Goal: Task Accomplishment & Management: Use online tool/utility

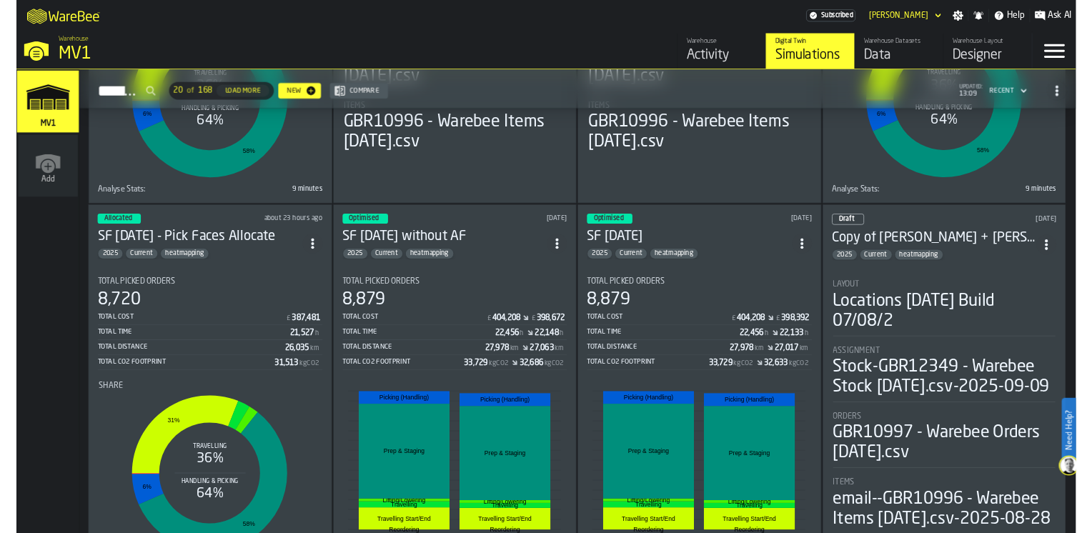
scroll to position [429, 0]
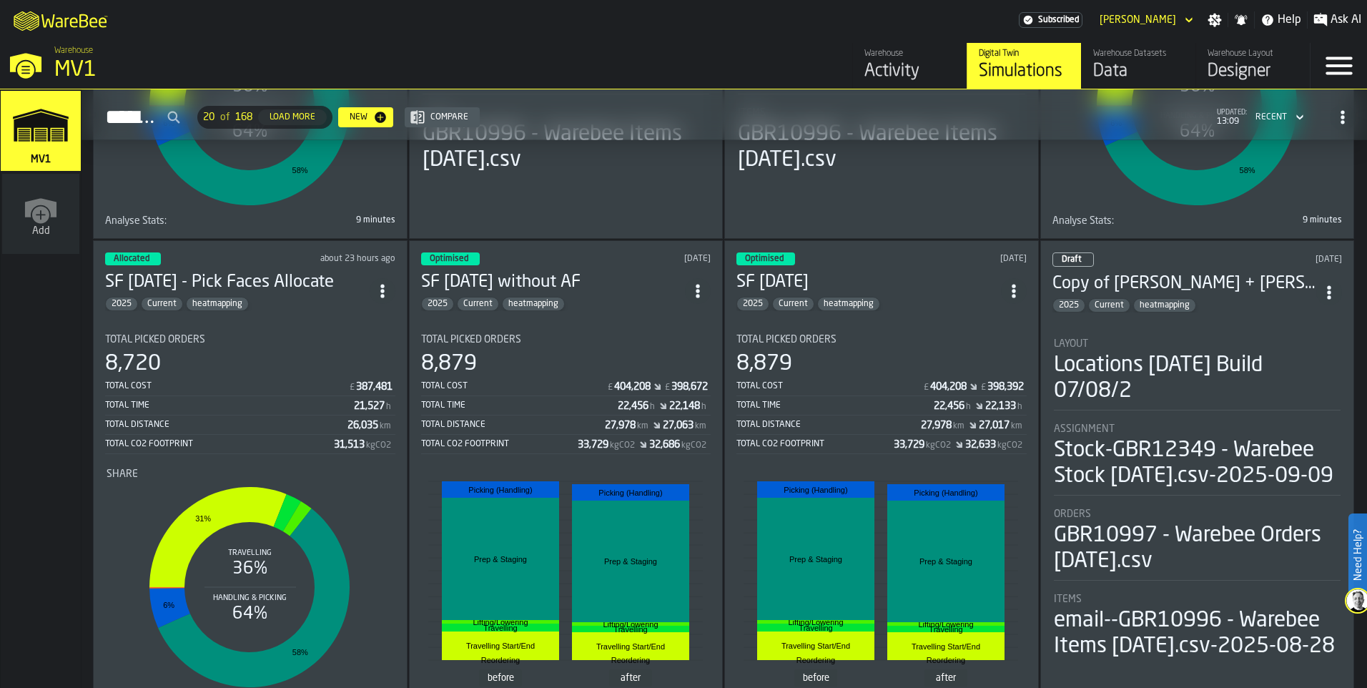
click at [284, 322] on section "Total Picked Orders 8,720 Total Cost £ 387,481 Total Time 21,527 h Total Distan…" at bounding box center [250, 515] width 290 height 386
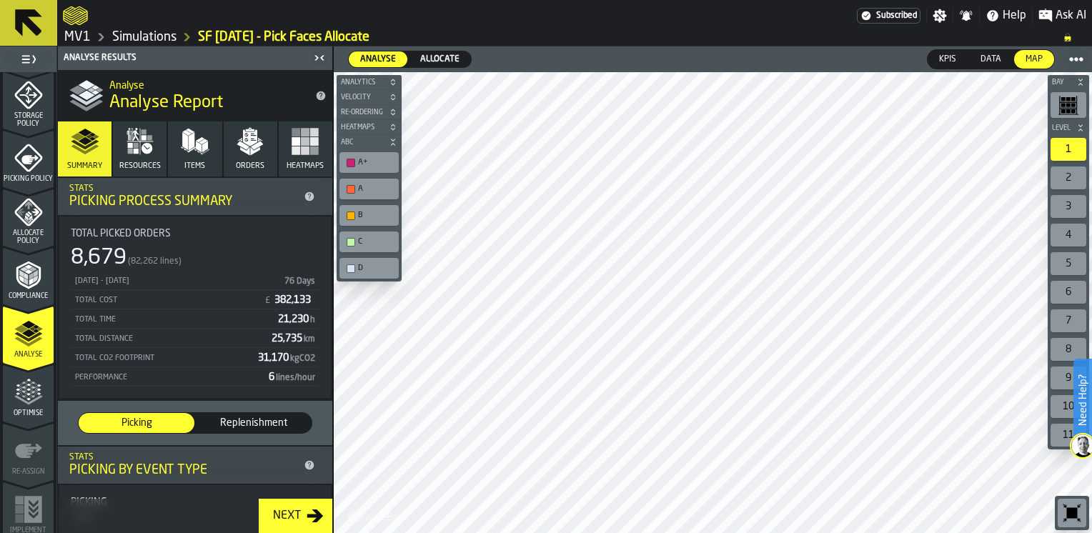
scroll to position [593, 0]
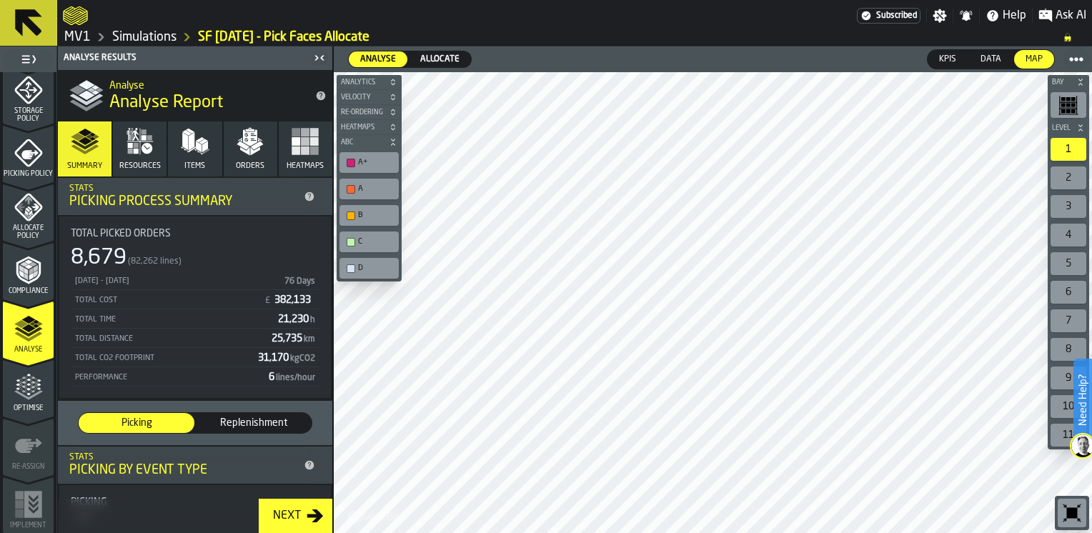
click at [157, 149] on button "Resources" at bounding box center [140, 149] width 54 height 55
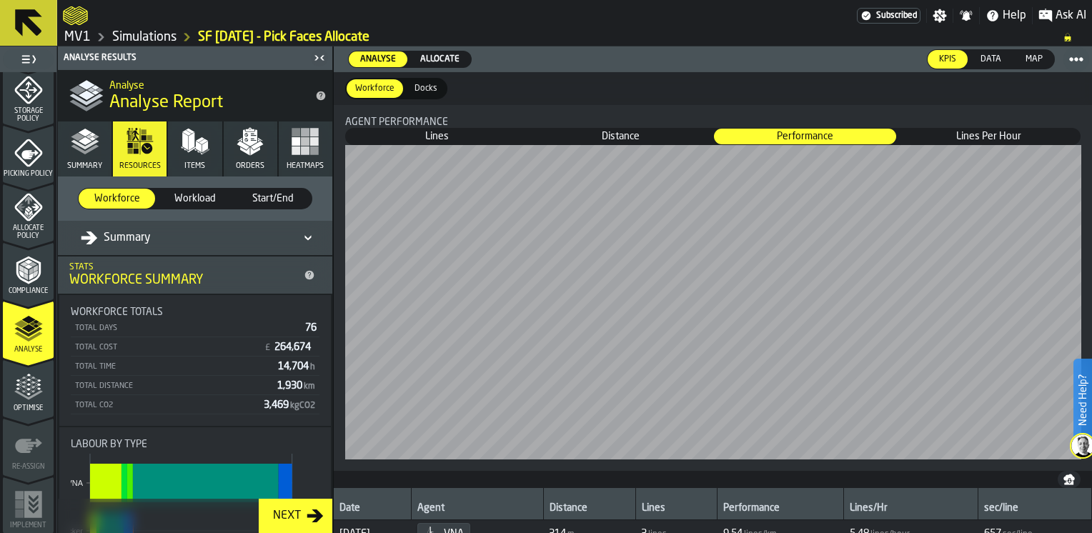
click at [189, 142] on polygon "button" at bounding box center [192, 141] width 6 height 18
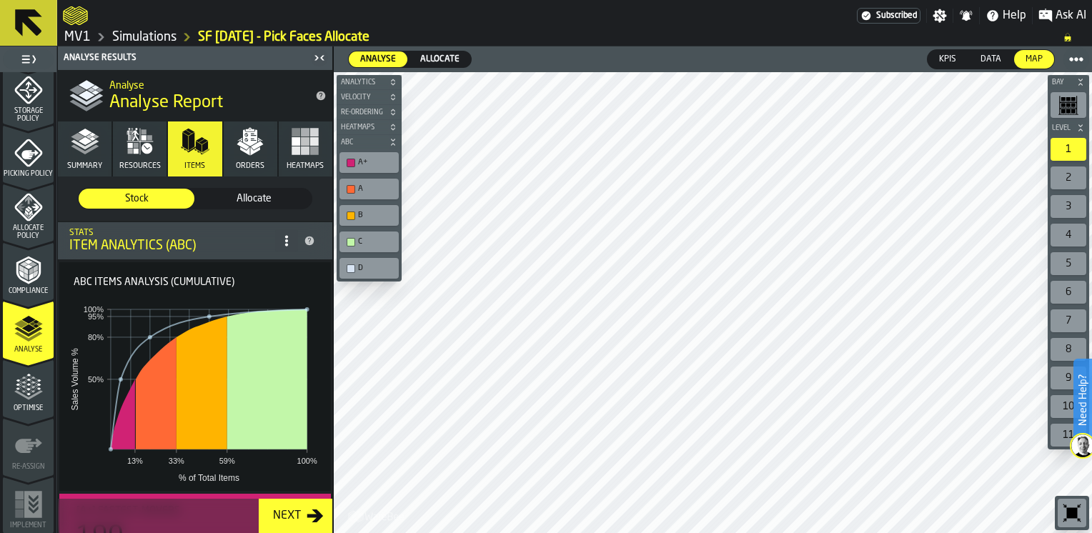
click at [378, 158] on div "A+" at bounding box center [376, 162] width 36 height 9
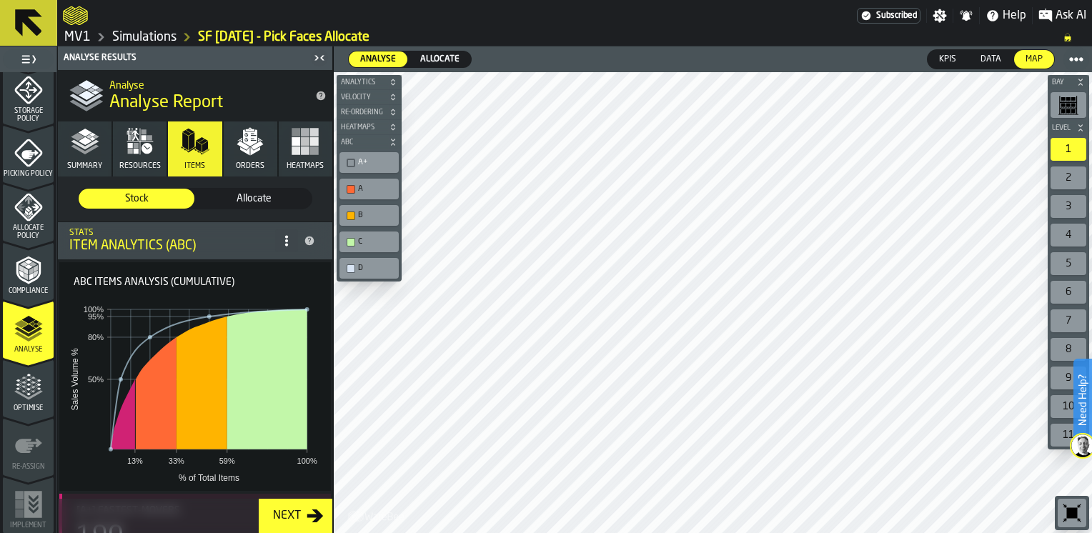
click at [378, 158] on div "A+" at bounding box center [376, 162] width 36 height 9
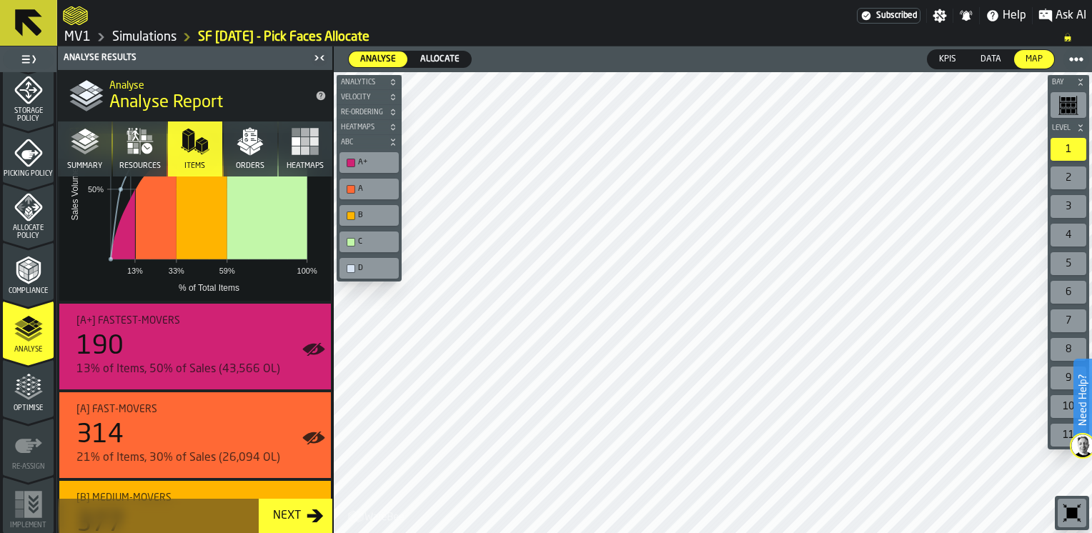
scroll to position [193, 0]
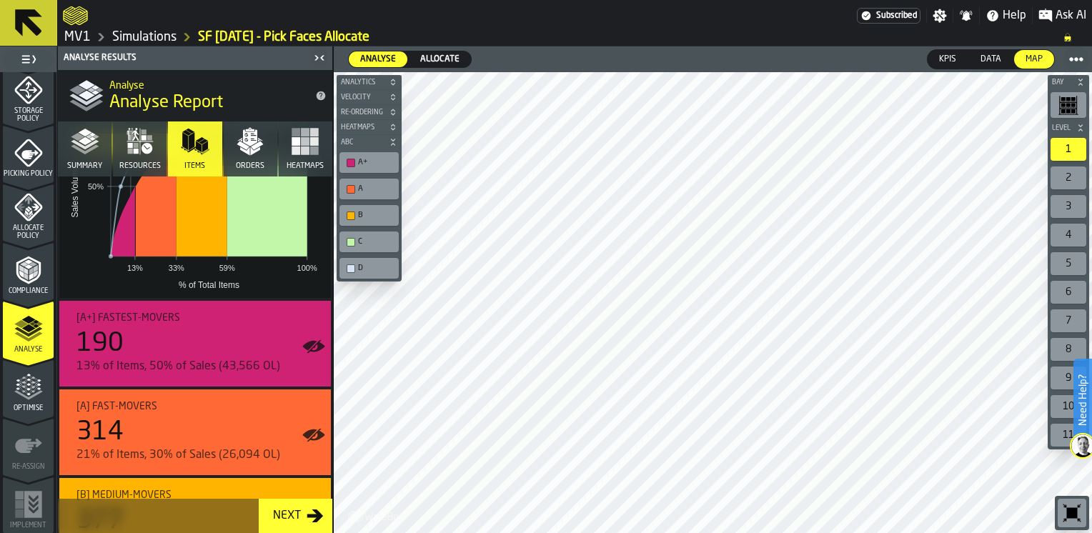
click at [369, 159] on div "A+" at bounding box center [376, 162] width 36 height 9
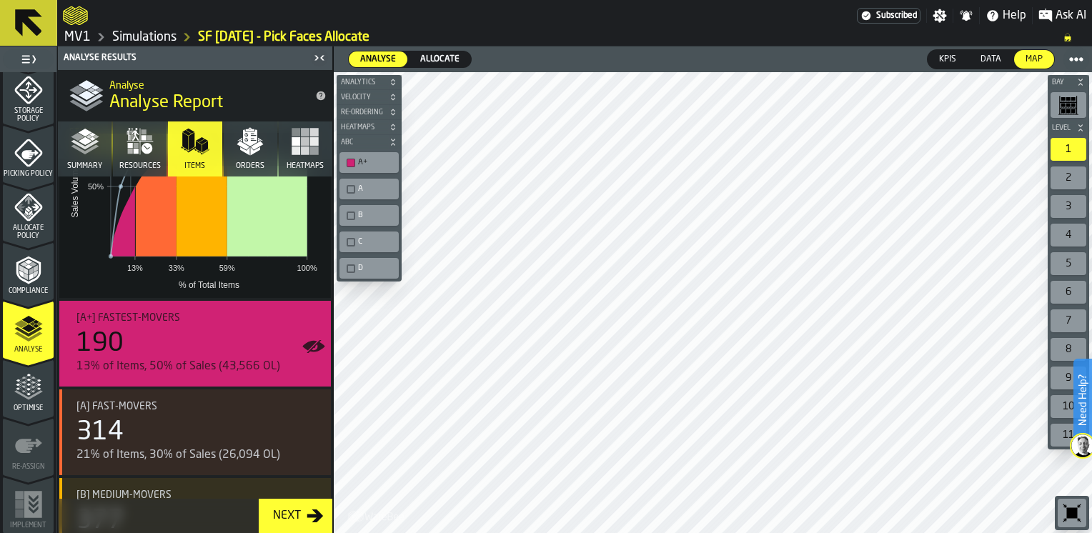
click at [1073, 105] on rect "button-toolbar-undefined" at bounding box center [1074, 106] width 4 height 4
click at [1067, 148] on div "1" at bounding box center [1069, 149] width 36 height 23
click at [1070, 170] on div "2" at bounding box center [1069, 178] width 36 height 23
click at [1067, 196] on div "3" at bounding box center [1069, 206] width 36 height 23
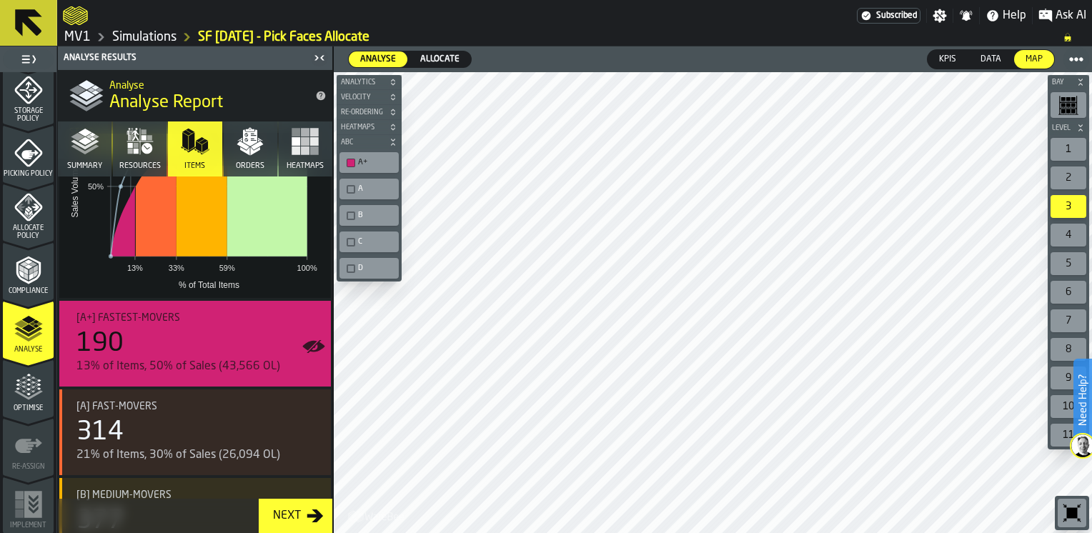
click at [1073, 227] on div "4" at bounding box center [1069, 235] width 36 height 23
click at [1070, 262] on div "5" at bounding box center [1069, 263] width 36 height 23
click at [1067, 284] on div "6" at bounding box center [1069, 292] width 36 height 23
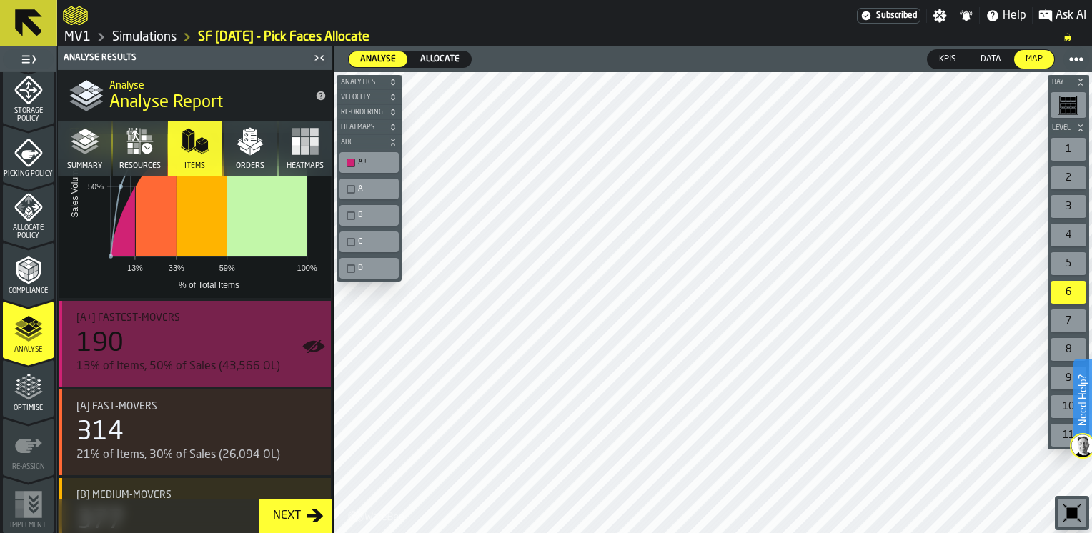
click at [222, 356] on div "190" at bounding box center [197, 344] width 243 height 29
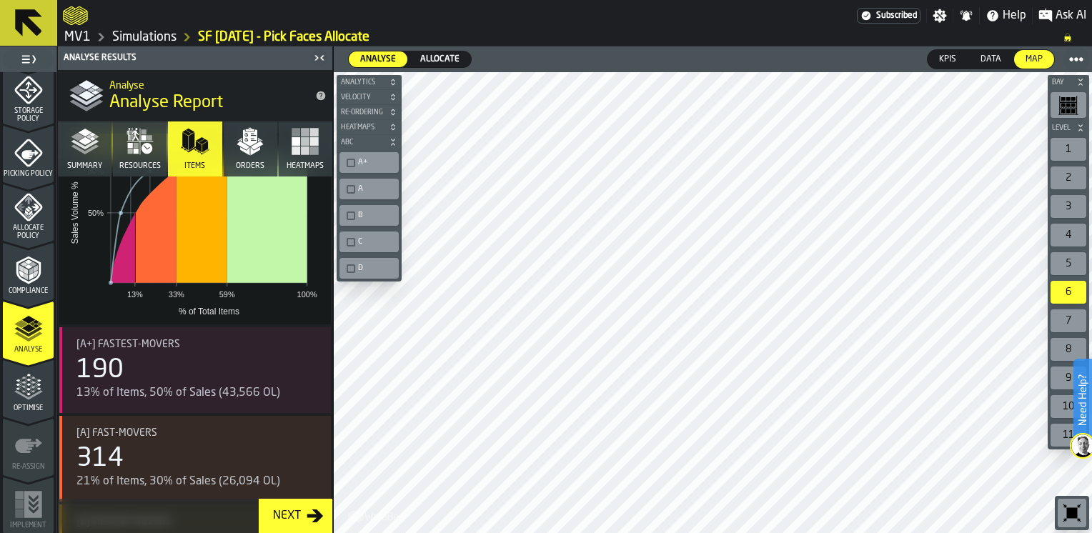
scroll to position [169, 0]
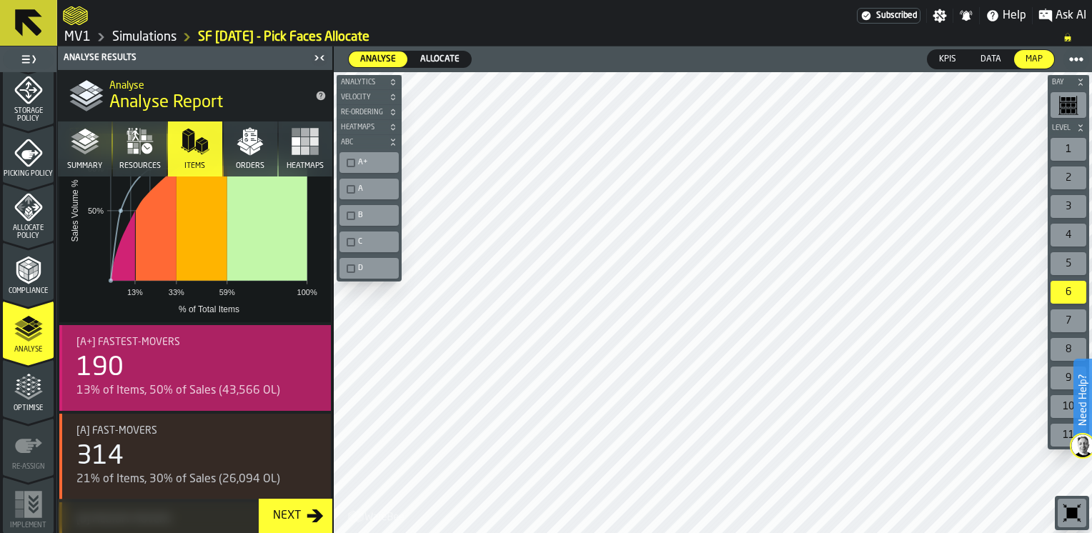
click at [112, 377] on div "190" at bounding box center [99, 368] width 47 height 29
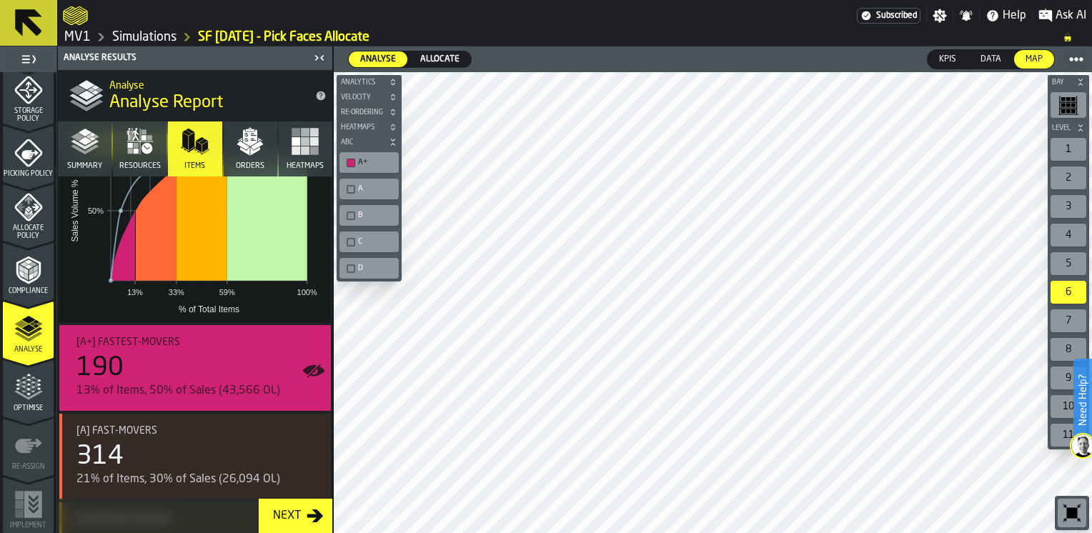
click at [315, 511] on icon "button-Next" at bounding box center [315, 516] width 16 height 13
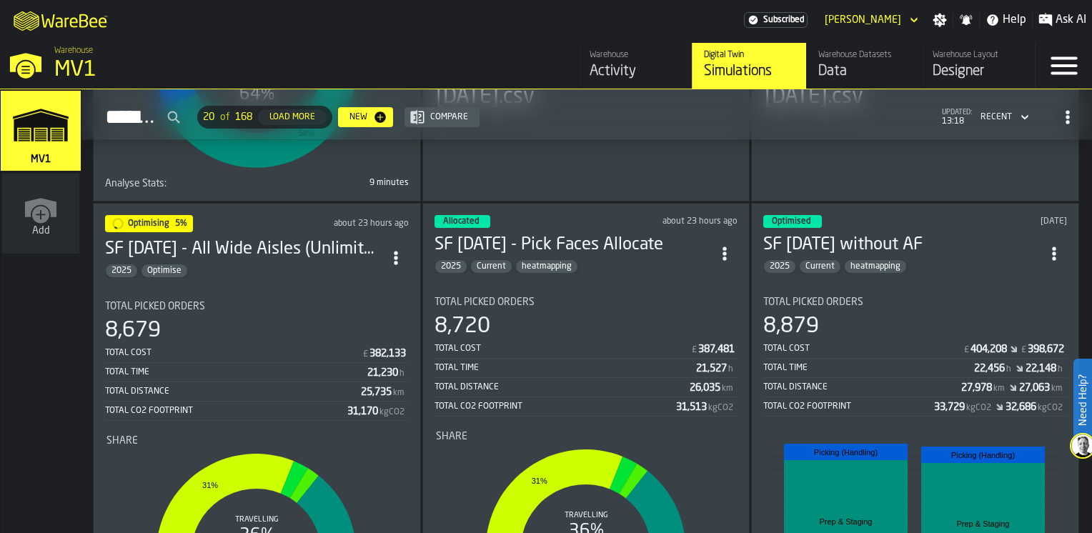
scroll to position [460, 0]
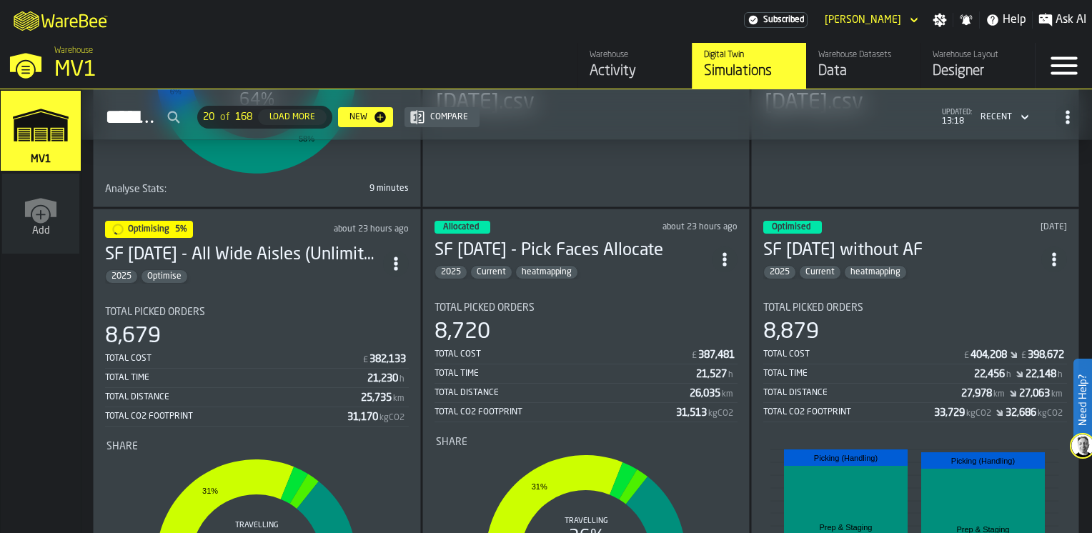
click at [515, 302] on span "Total Picked Orders" at bounding box center [485, 307] width 100 height 11
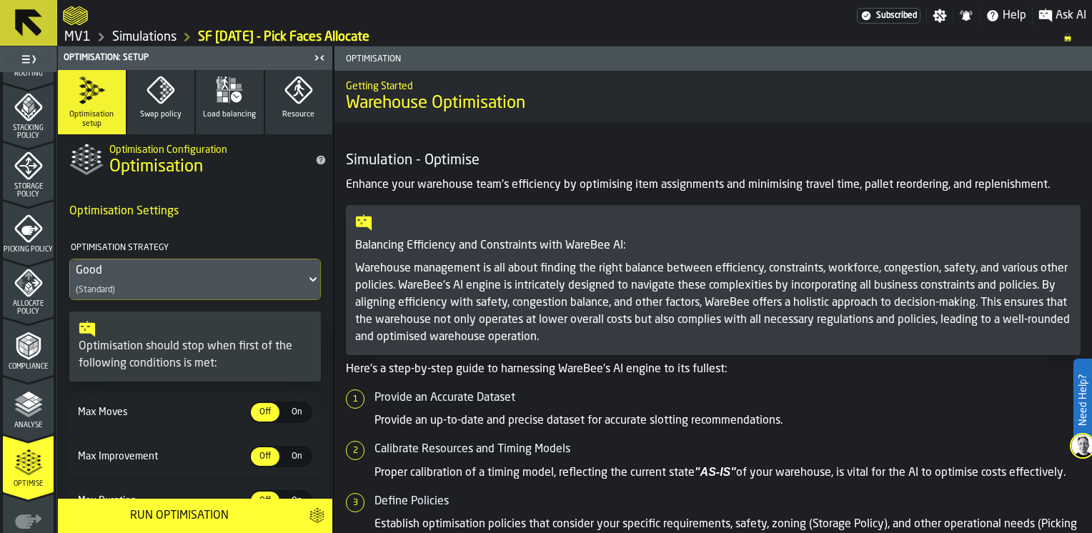
scroll to position [522, 0]
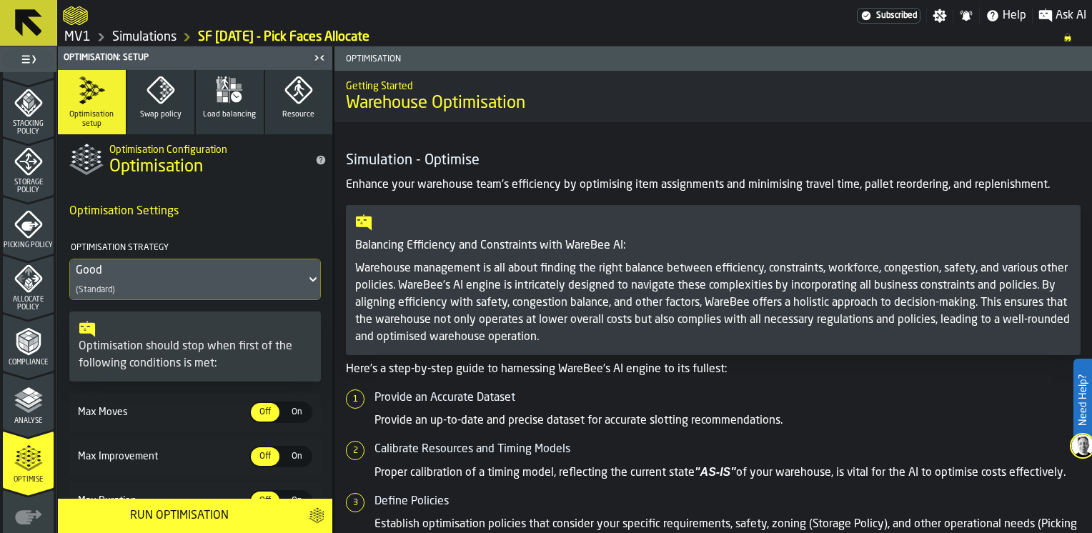
click at [23, 394] on polygon "menu Analyse" at bounding box center [21, 395] width 14 height 8
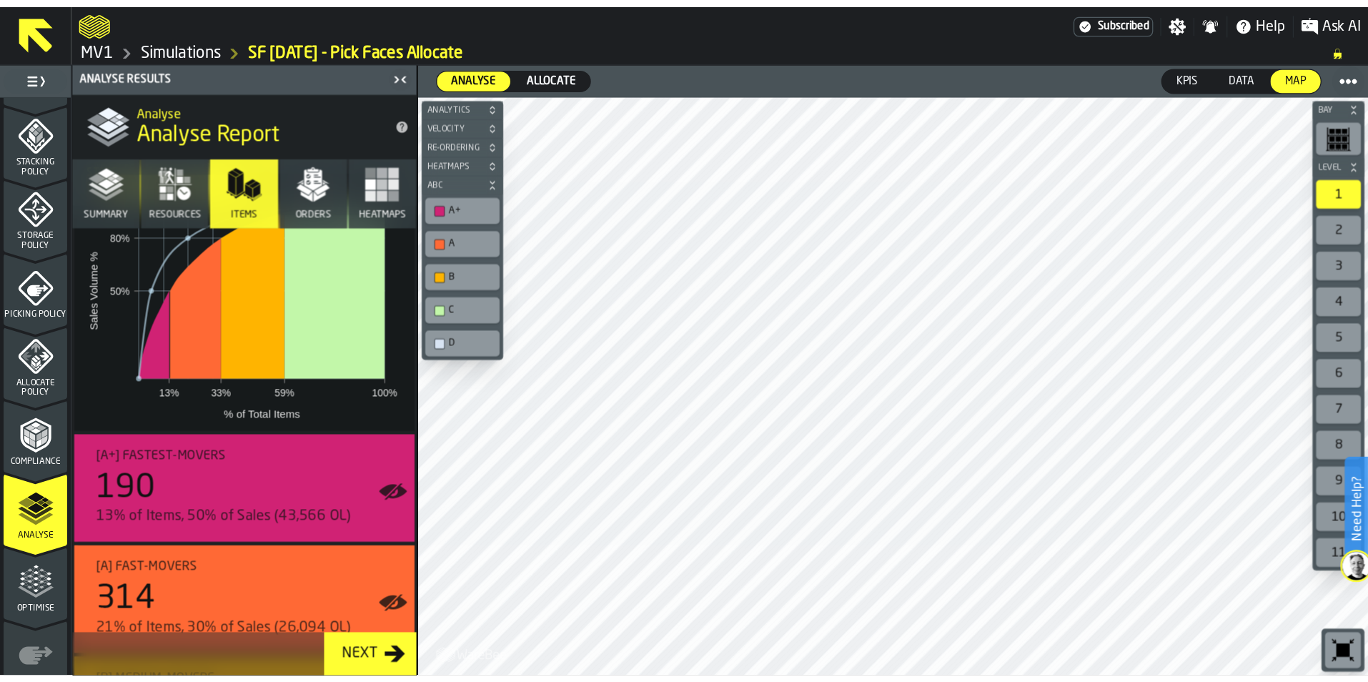
scroll to position [155, 0]
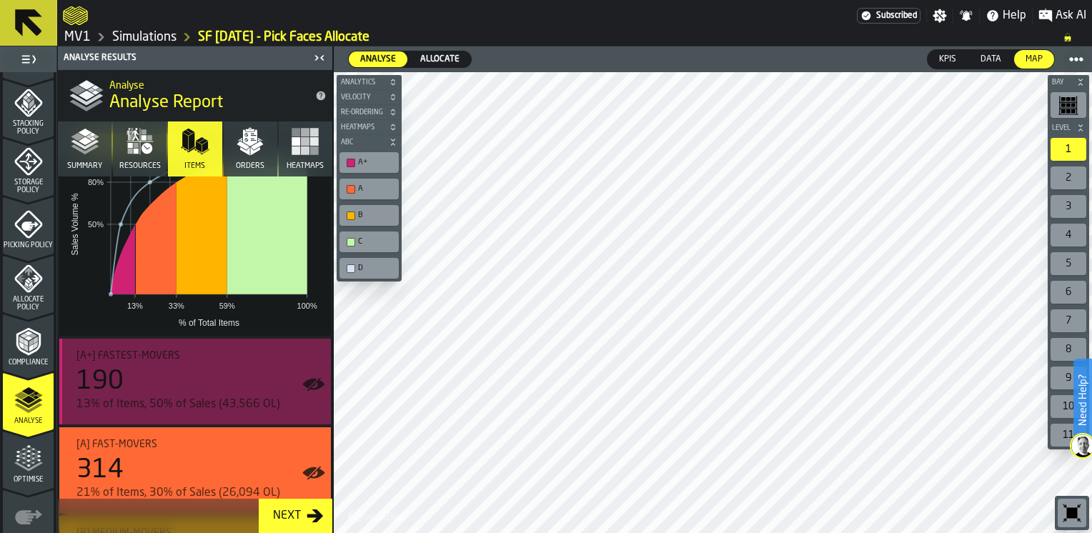
click at [131, 376] on div "190" at bounding box center [197, 381] width 243 height 29
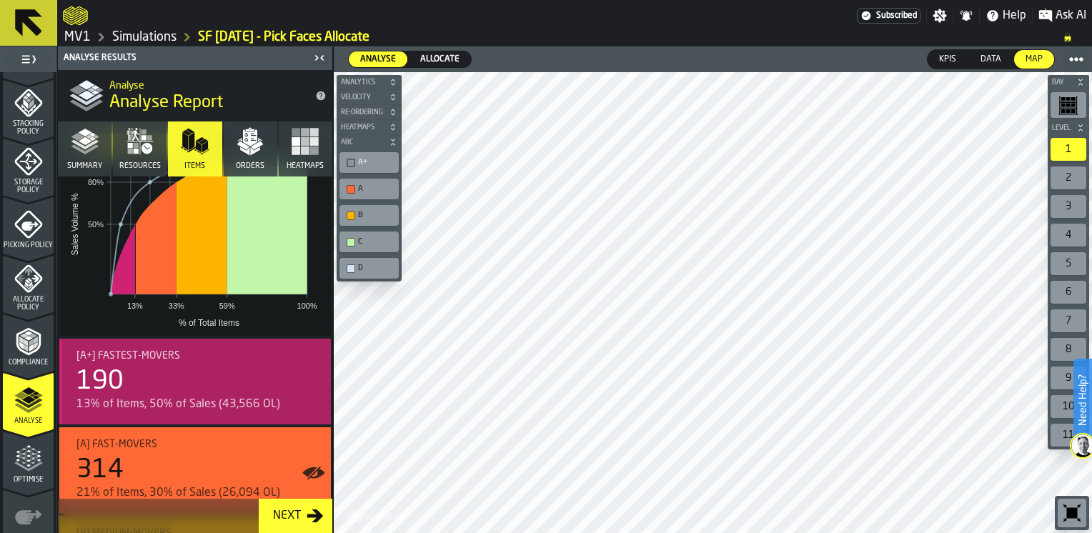
click at [212, 377] on div "190" at bounding box center [197, 381] width 243 height 29
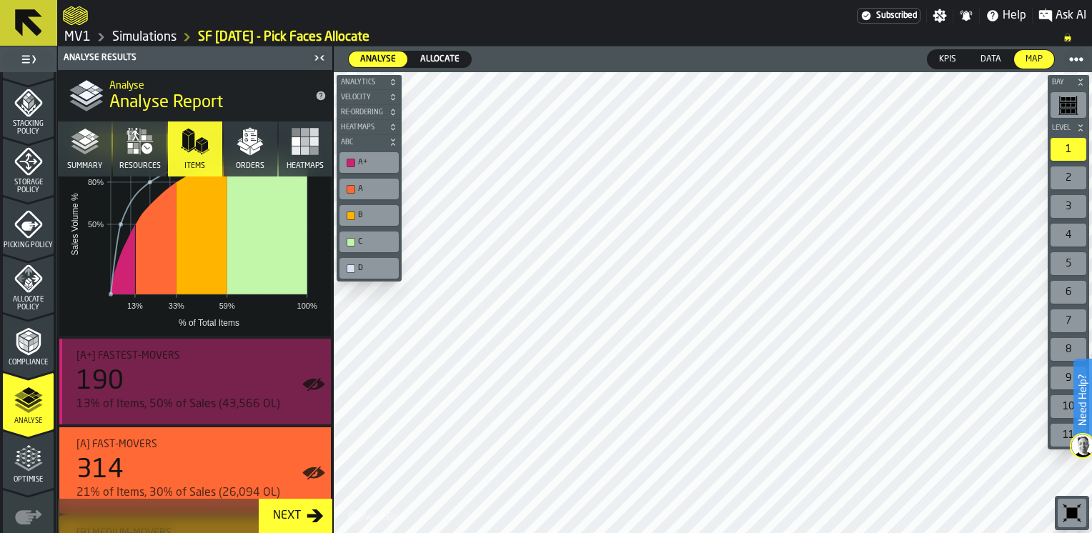
click at [212, 377] on div "190" at bounding box center [197, 381] width 243 height 29
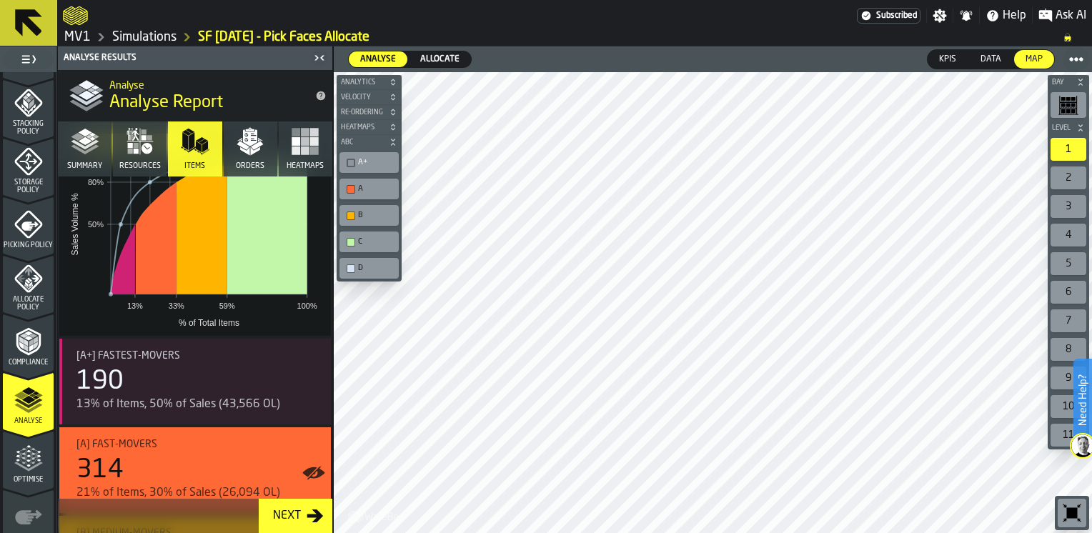
click at [992, 63] on span "Data" at bounding box center [991, 59] width 32 height 13
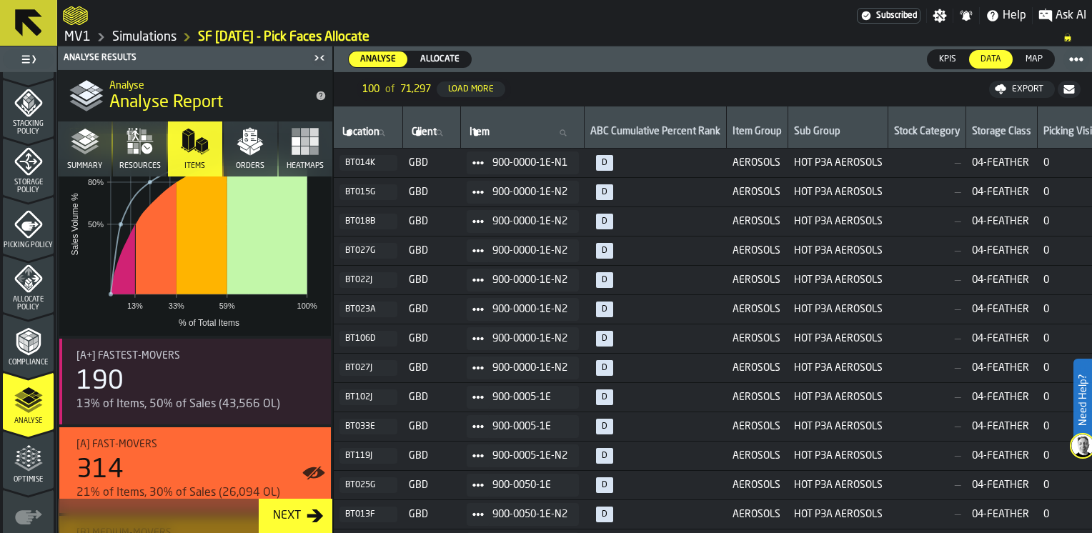
click at [1015, 87] on div "Export" at bounding box center [1028, 89] width 43 height 10
click at [1065, 86] on icon "button-" at bounding box center [1069, 89] width 11 height 9
click at [964, 87] on span "Download (csv)" at bounding box center [977, 89] width 66 height 11
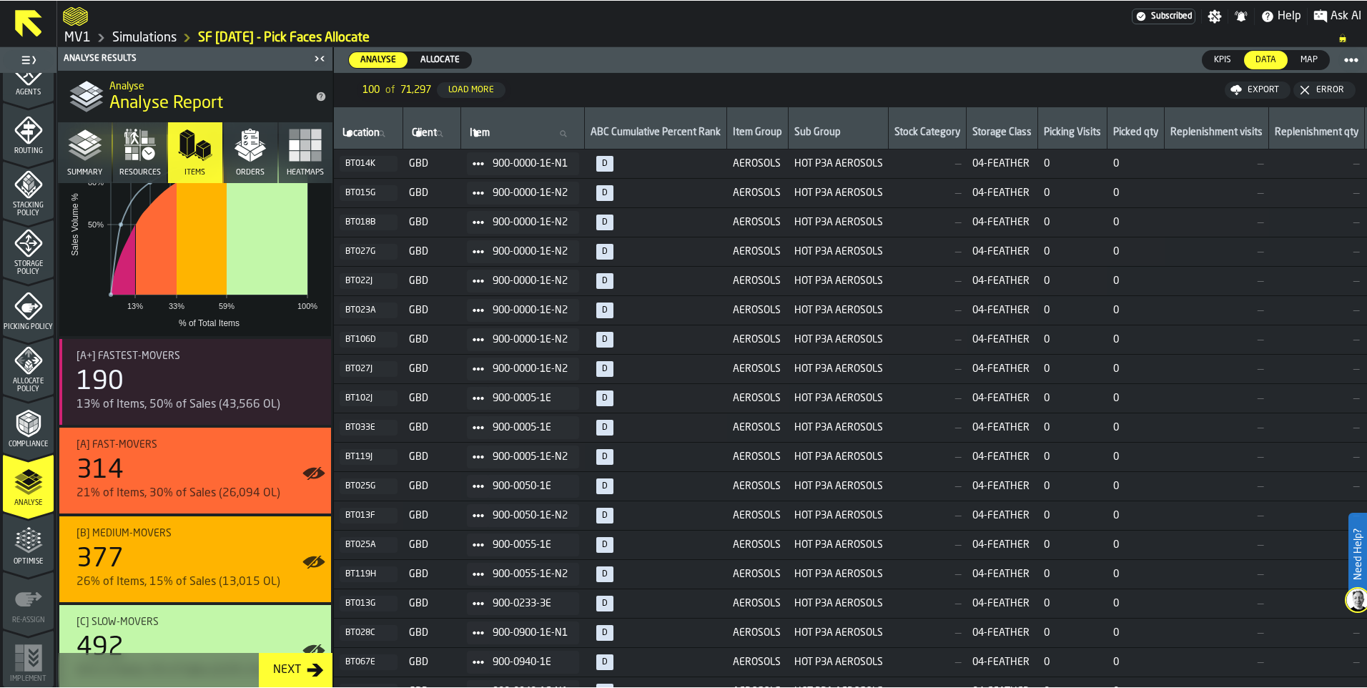
scroll to position [440, 0]
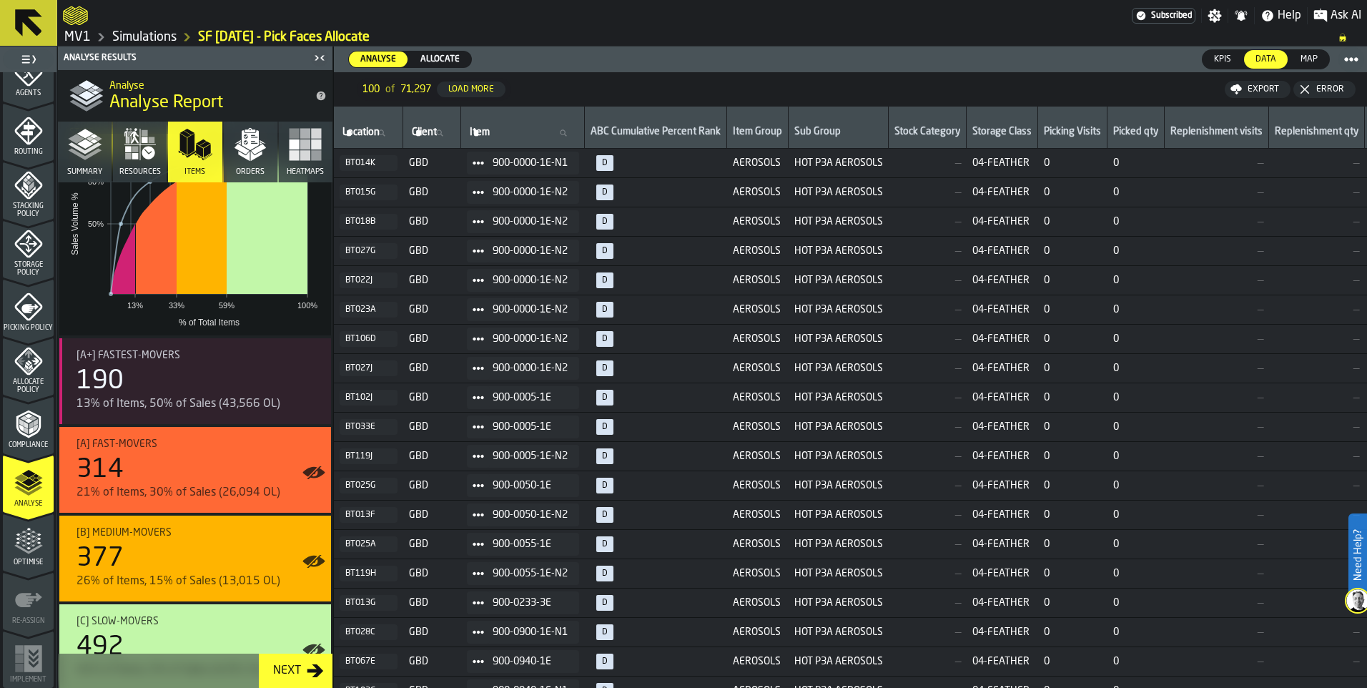
click at [910, 31] on ol "MV1 Simulations SF [DATE] - Pick Faces Allocate" at bounding box center [693, 37] width 1261 height 17
click at [1313, 59] on span "Map" at bounding box center [1309, 59] width 29 height 13
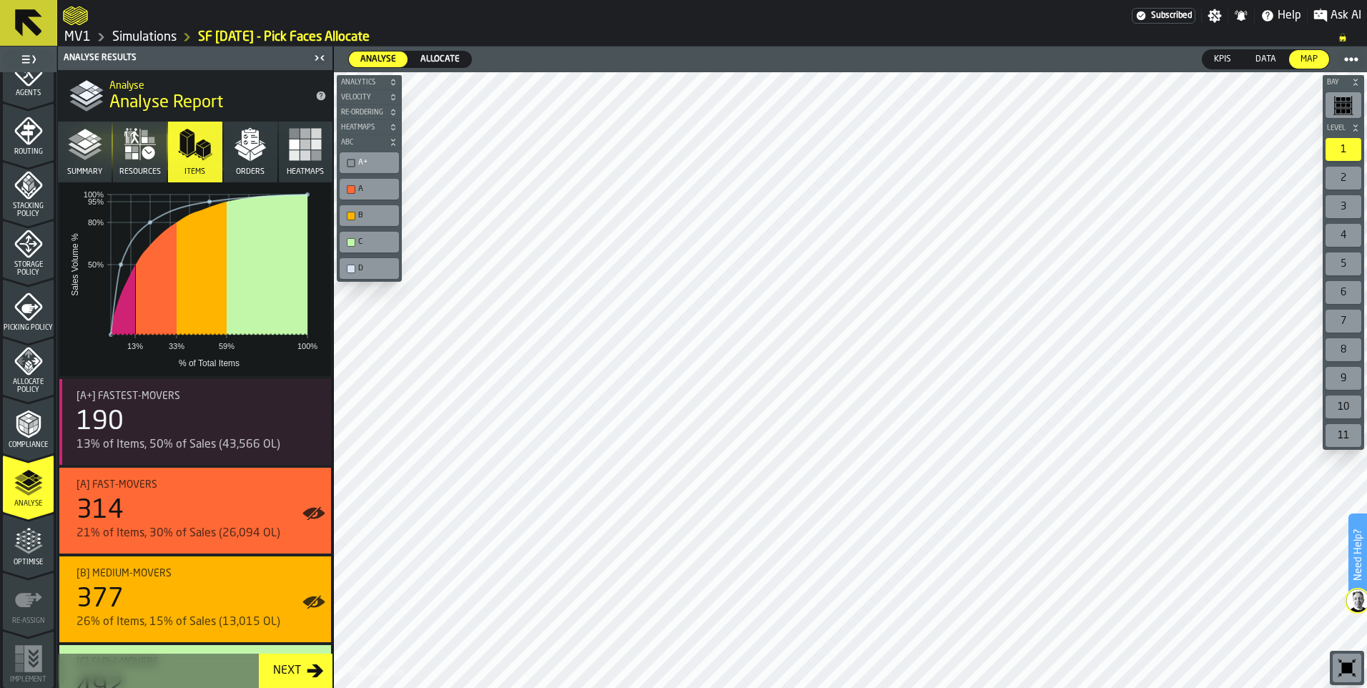
scroll to position [0, 0]
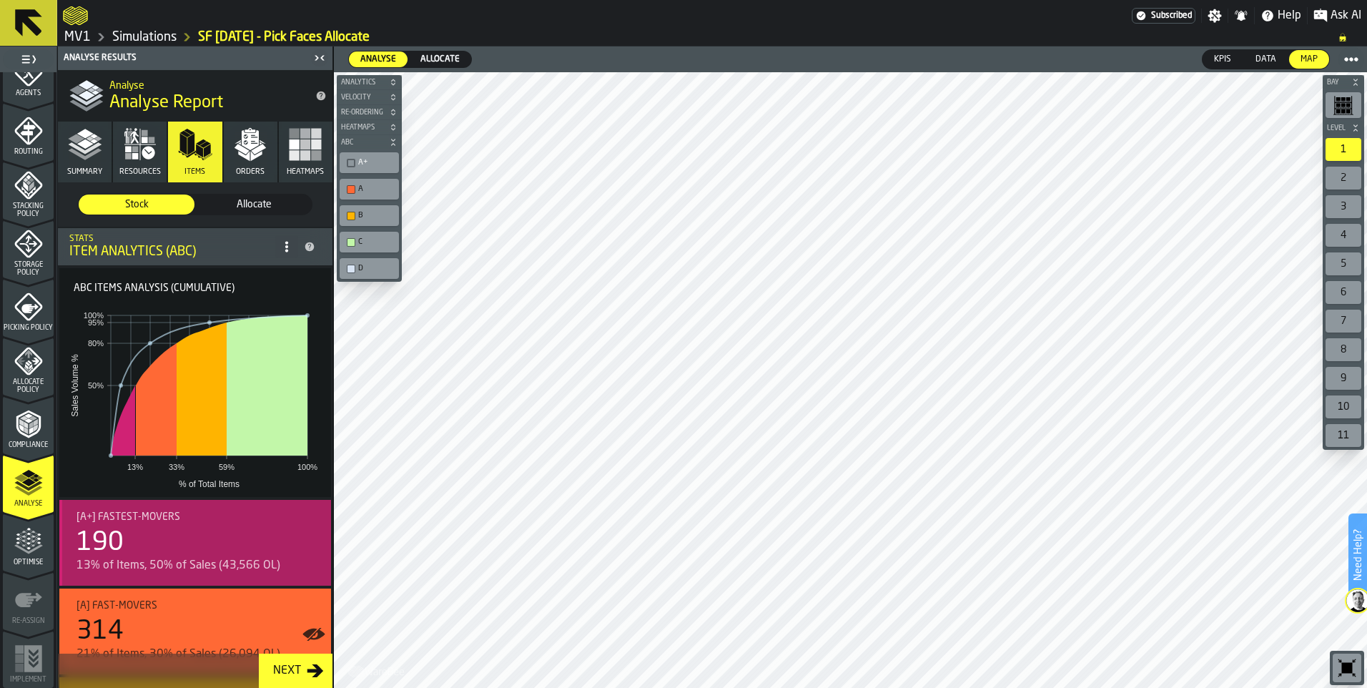
click at [127, 545] on div "190" at bounding box center [197, 542] width 243 height 29
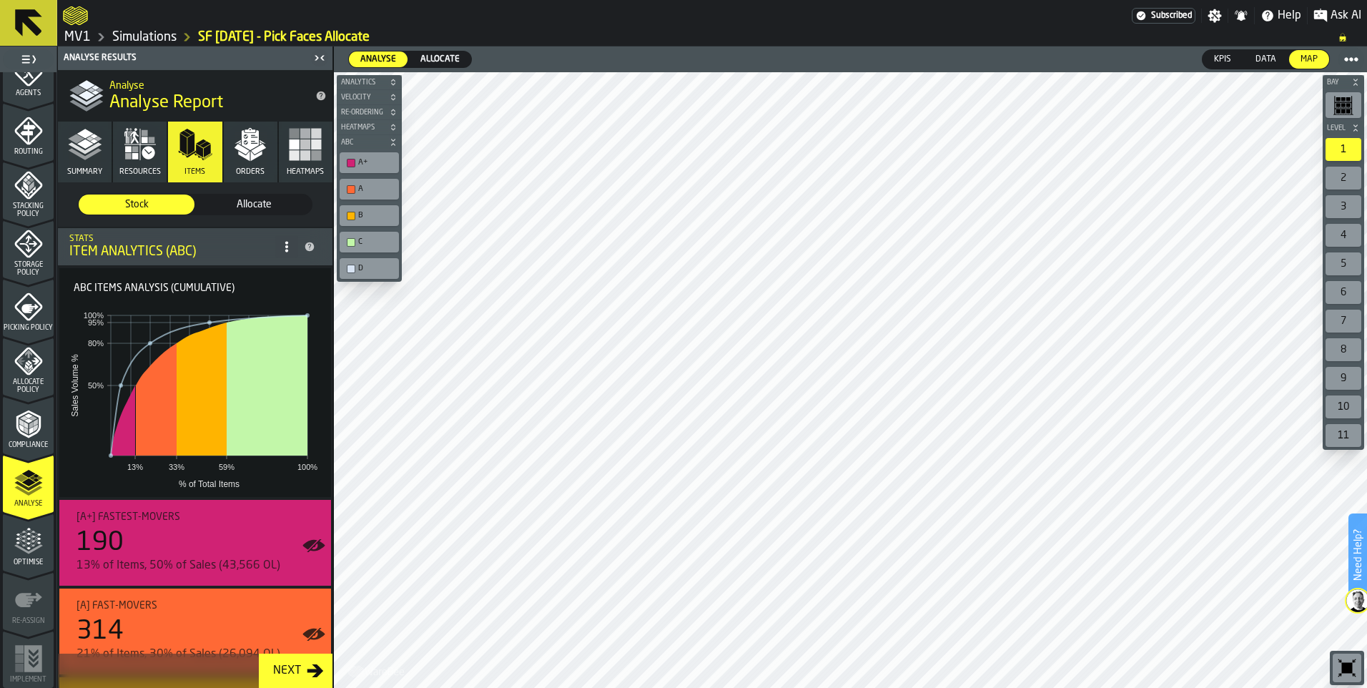
click at [370, 165] on div "A+" at bounding box center [376, 162] width 36 height 9
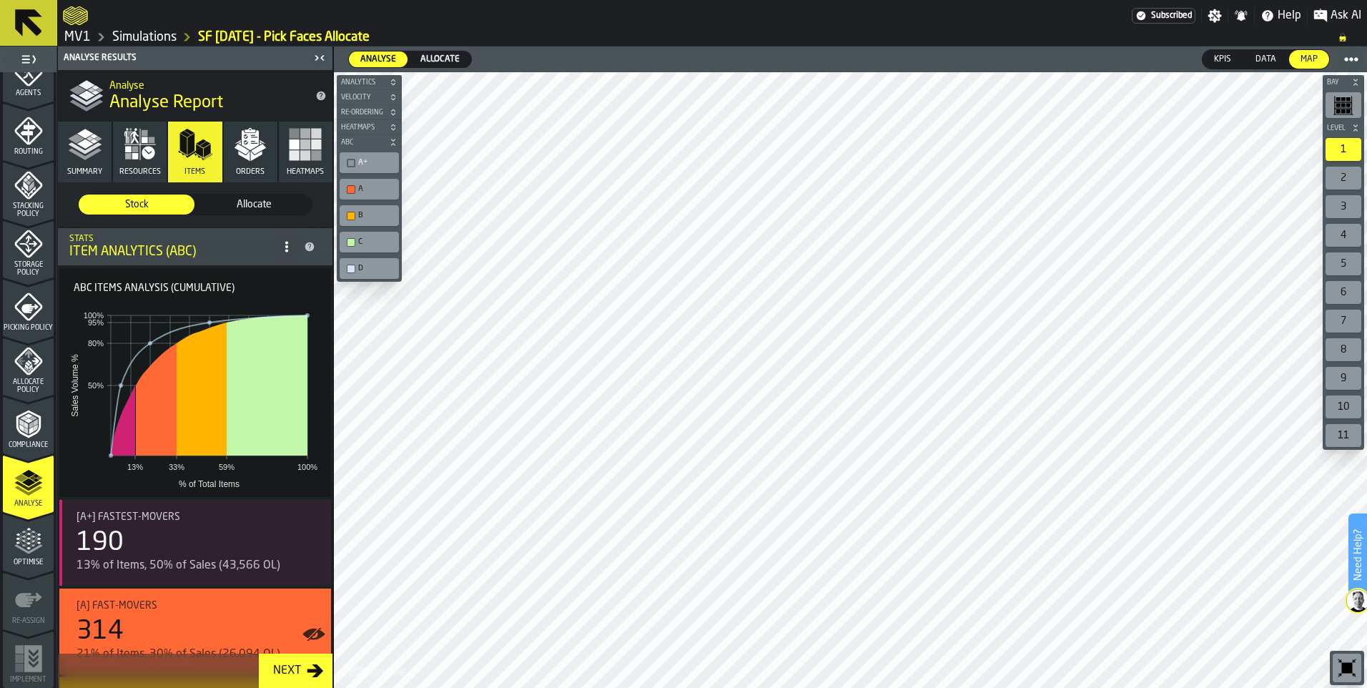
click at [370, 165] on div "A+" at bounding box center [376, 162] width 36 height 9
click at [370, 164] on div "A+" at bounding box center [376, 162] width 36 height 9
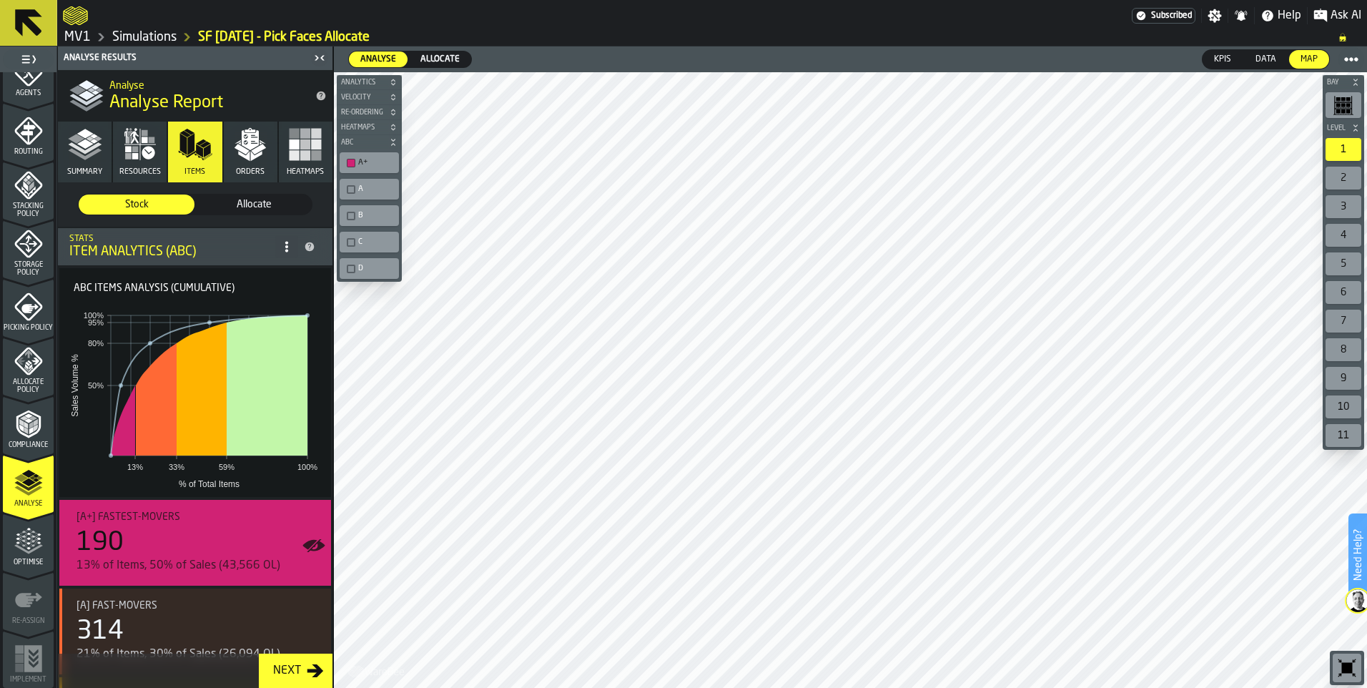
click at [347, 272] on div "button-toolbar-undefined" at bounding box center [351, 269] width 9 height 9
click at [355, 163] on div "button-toolbar-undefined" at bounding box center [351, 163] width 9 height 9
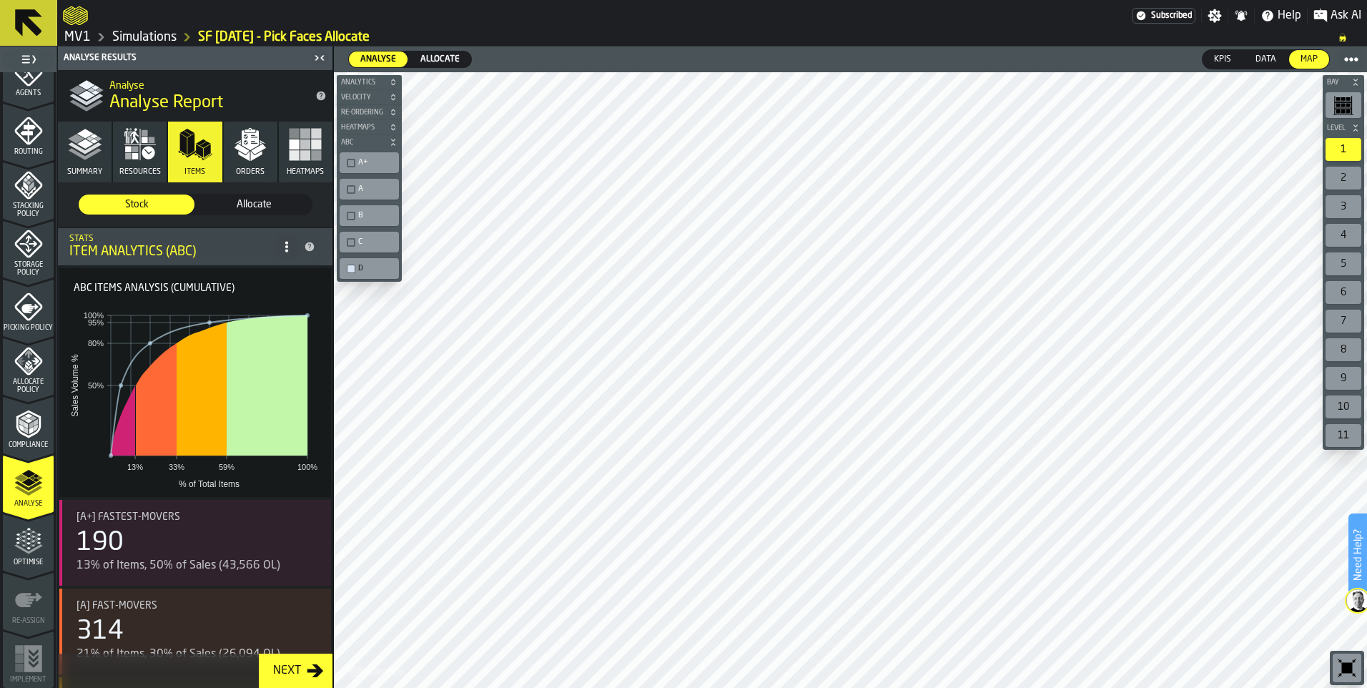
click at [347, 236] on div "C" at bounding box center [369, 241] width 54 height 15
click at [347, 159] on div "button-toolbar-undefined" at bounding box center [351, 163] width 9 height 9
click at [351, 245] on div "button-toolbar-undefined" at bounding box center [351, 242] width 9 height 9
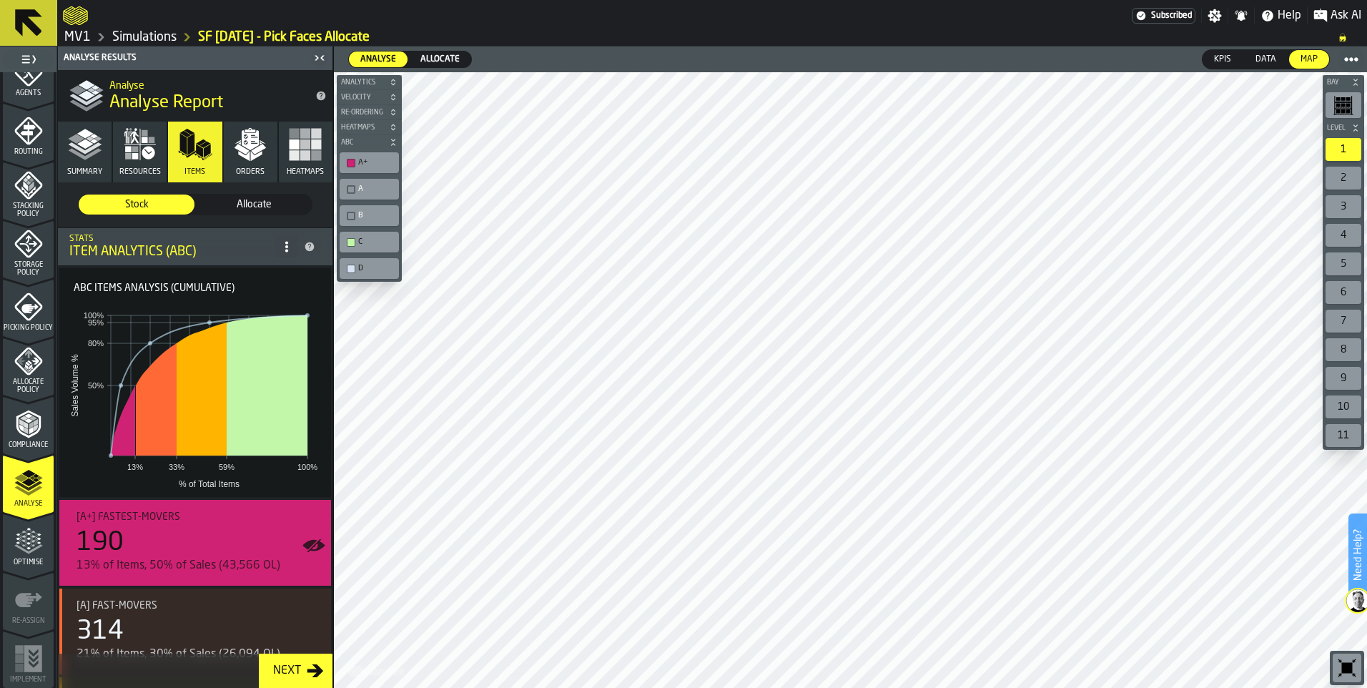
click at [350, 265] on div "button-toolbar-undefined" at bounding box center [351, 269] width 9 height 9
click at [364, 163] on div "A+" at bounding box center [376, 162] width 36 height 9
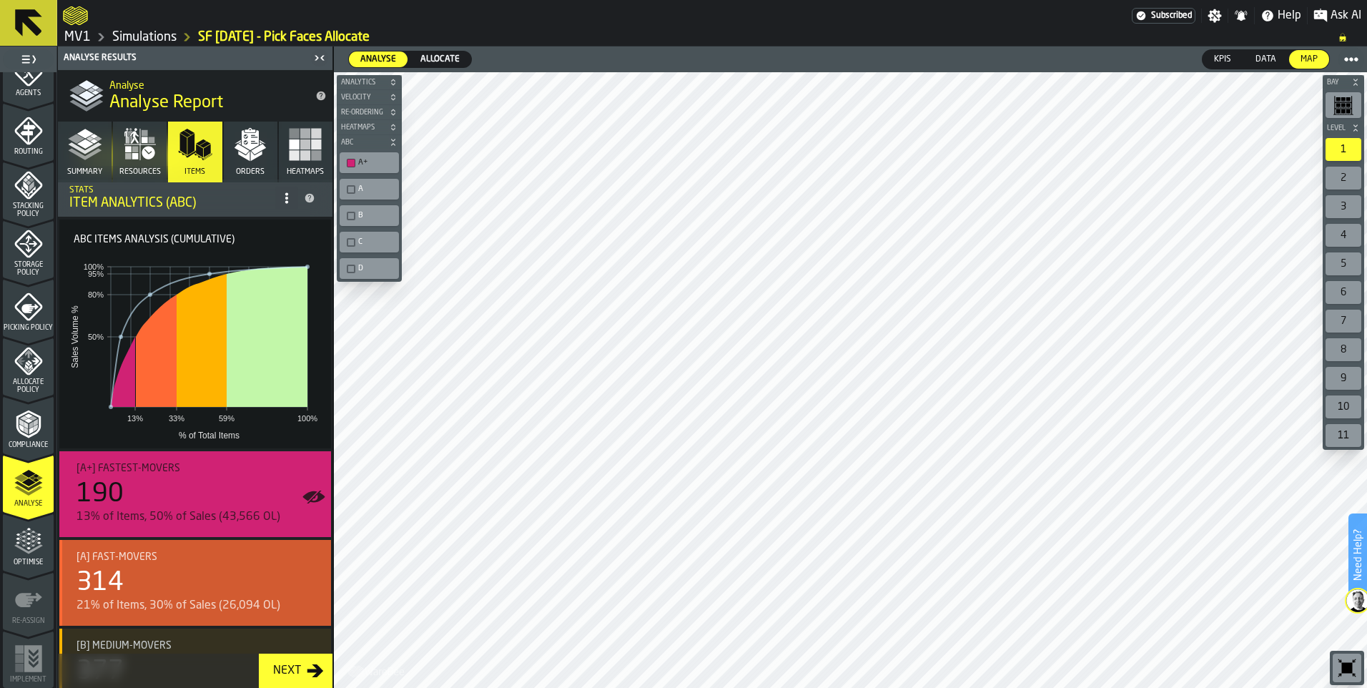
scroll to position [143, 0]
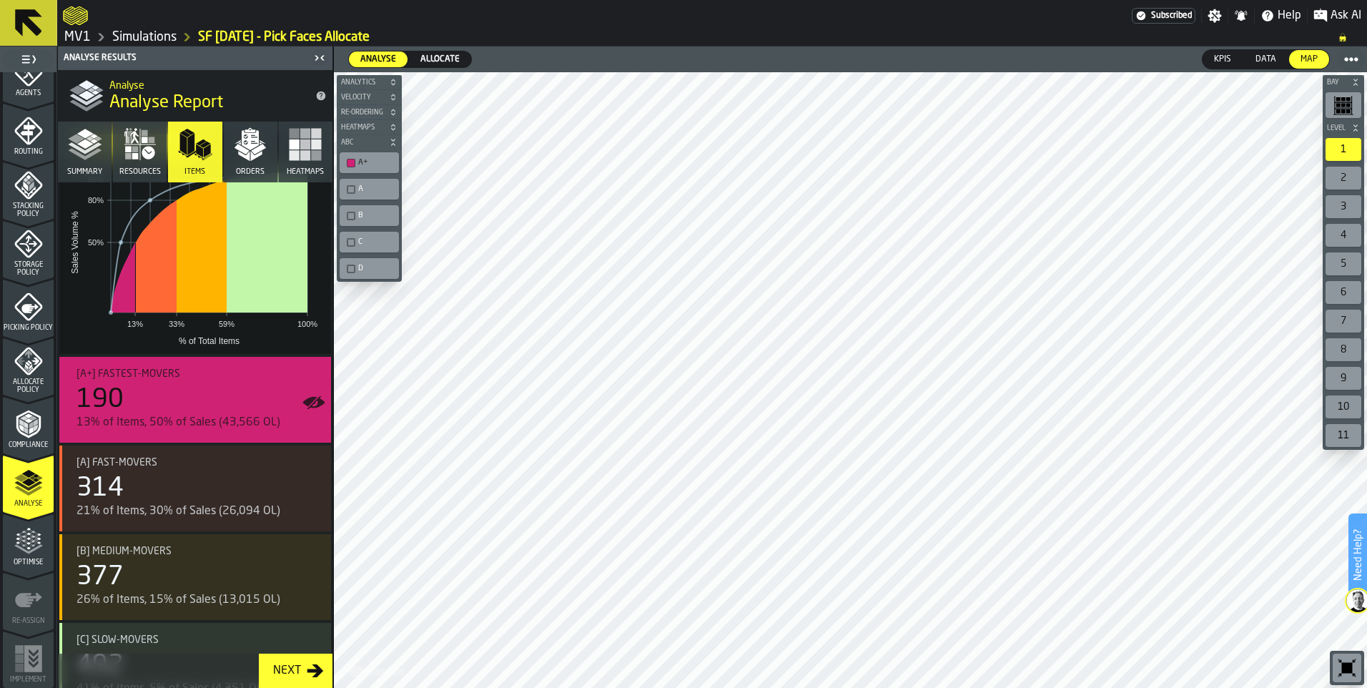
click at [354, 184] on div "A" at bounding box center [369, 189] width 54 height 15
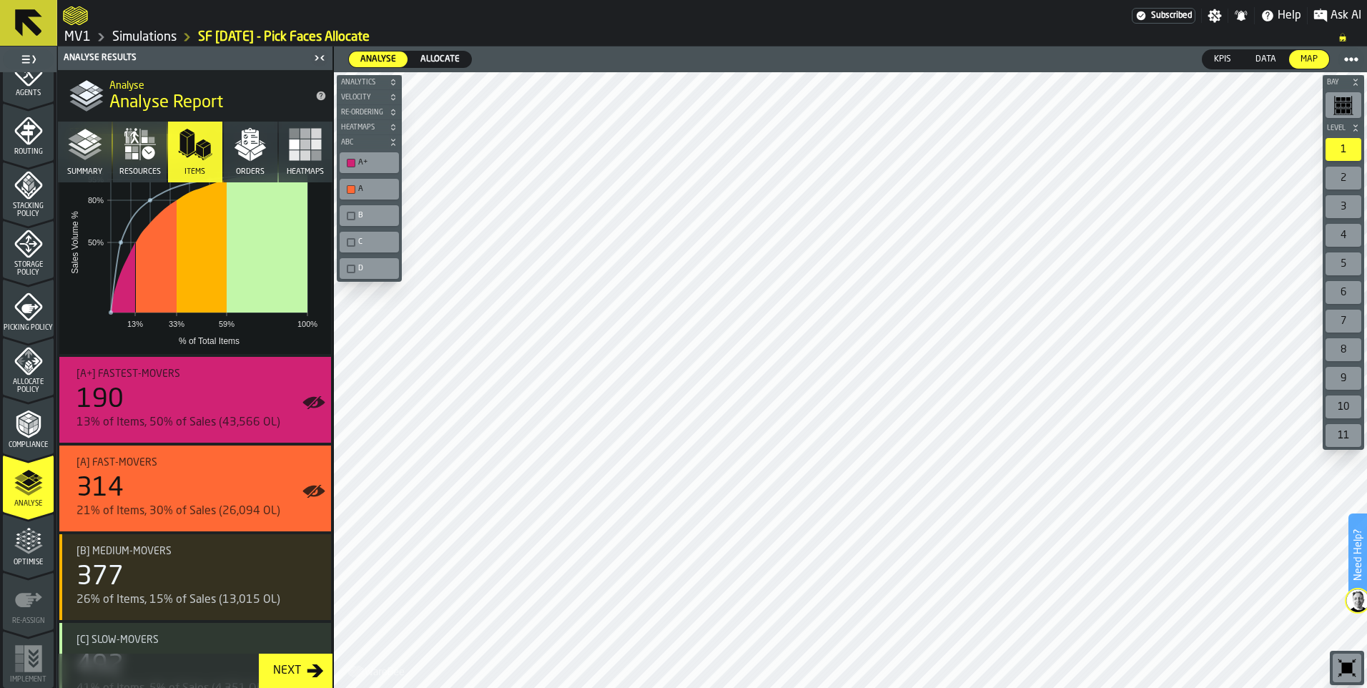
click at [360, 209] on div "B" at bounding box center [369, 215] width 54 height 15
click at [351, 237] on div "C" at bounding box center [369, 241] width 54 height 15
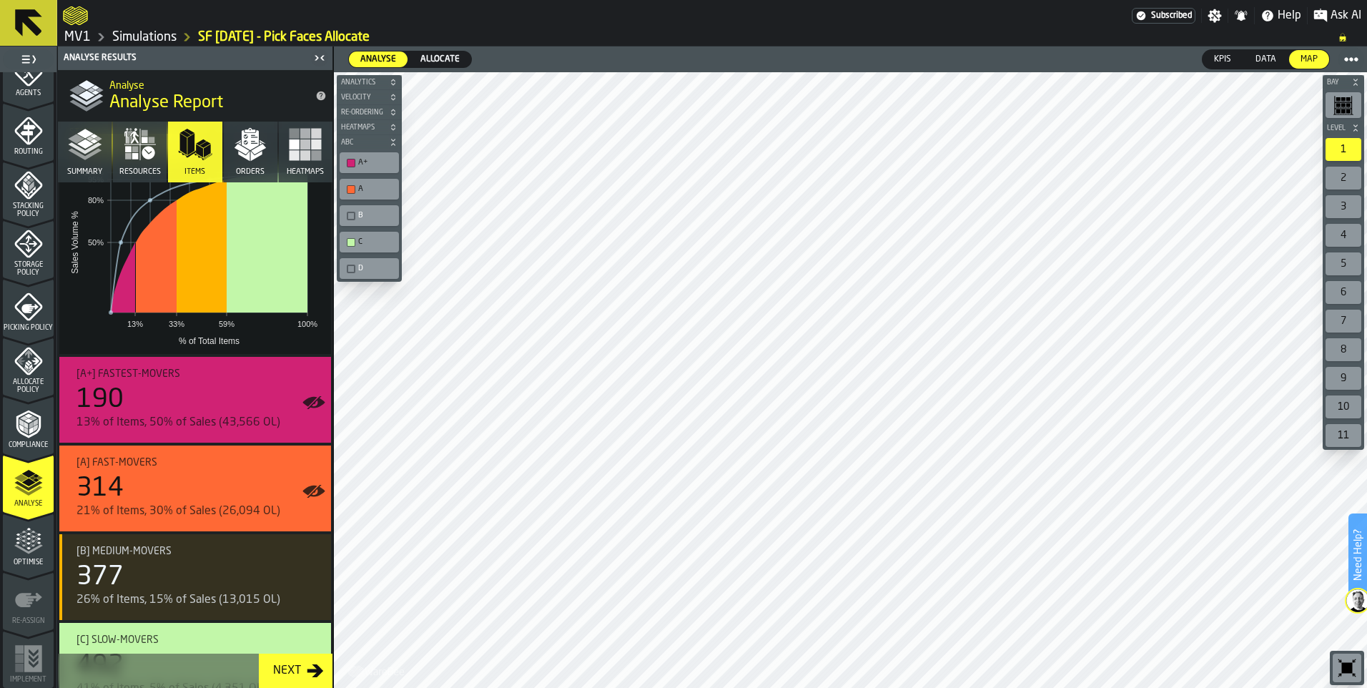
click at [355, 268] on div "button-toolbar-undefined" at bounding box center [351, 269] width 9 height 9
click at [362, 215] on div "B" at bounding box center [376, 215] width 36 height 9
